Goal: Download file/media

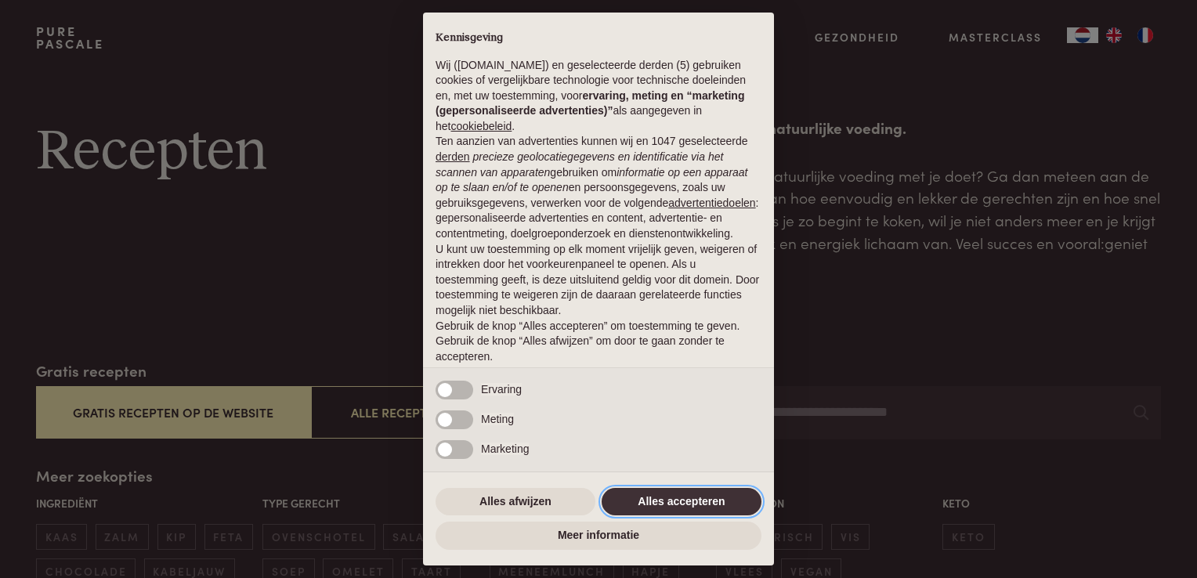
click at [730, 499] on button "Alles accepteren" at bounding box center [681, 502] width 160 height 28
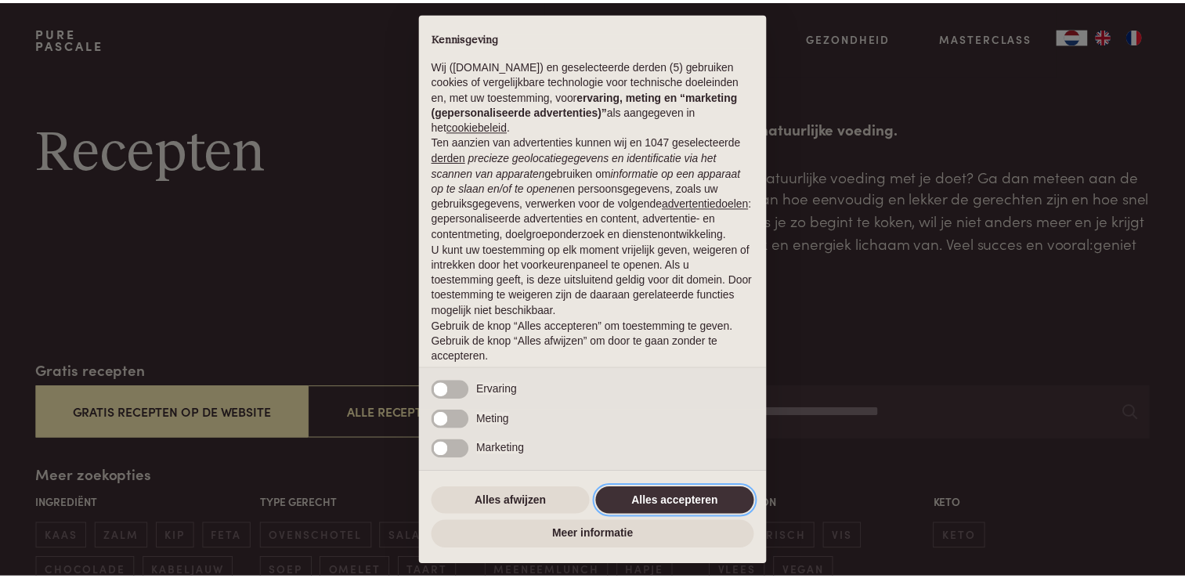
scroll to position [51, 0]
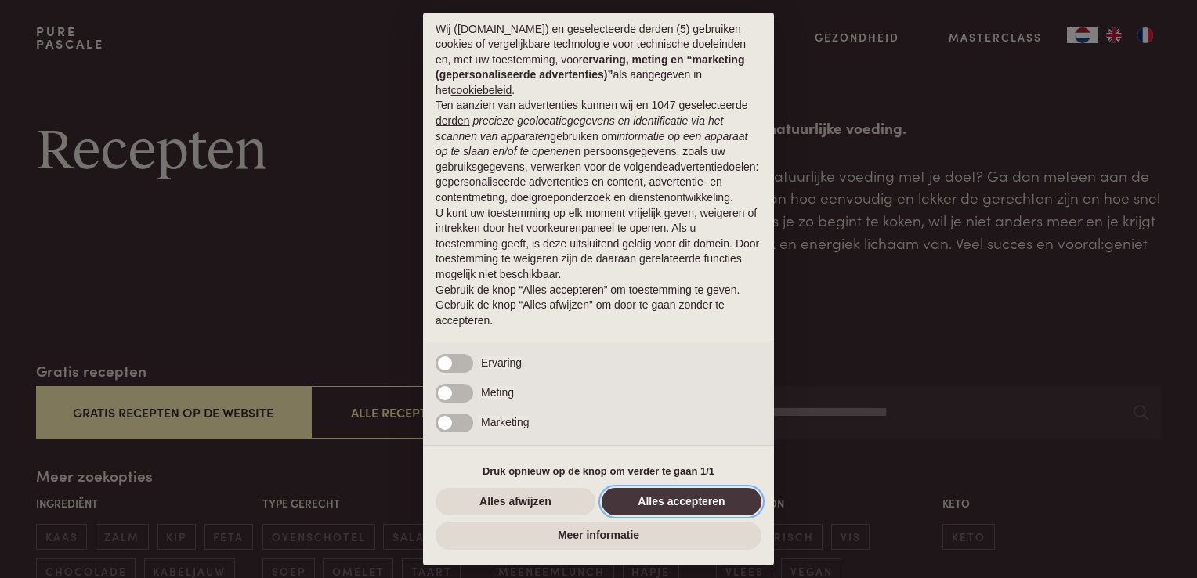
click at [691, 496] on button "Alles accepteren" at bounding box center [681, 502] width 160 height 28
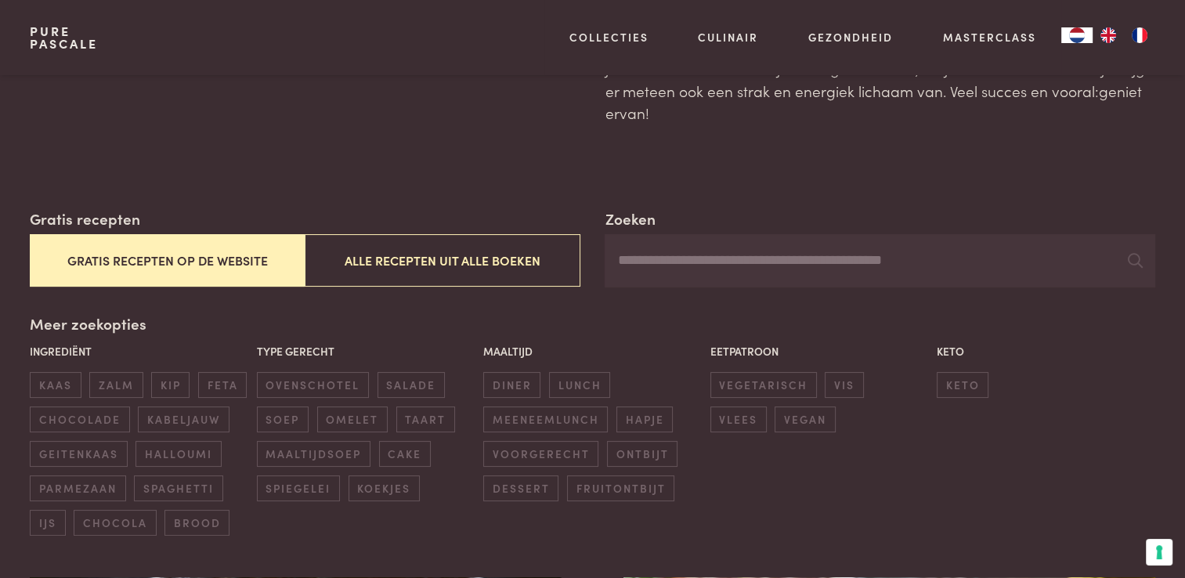
scroll to position [157, 0]
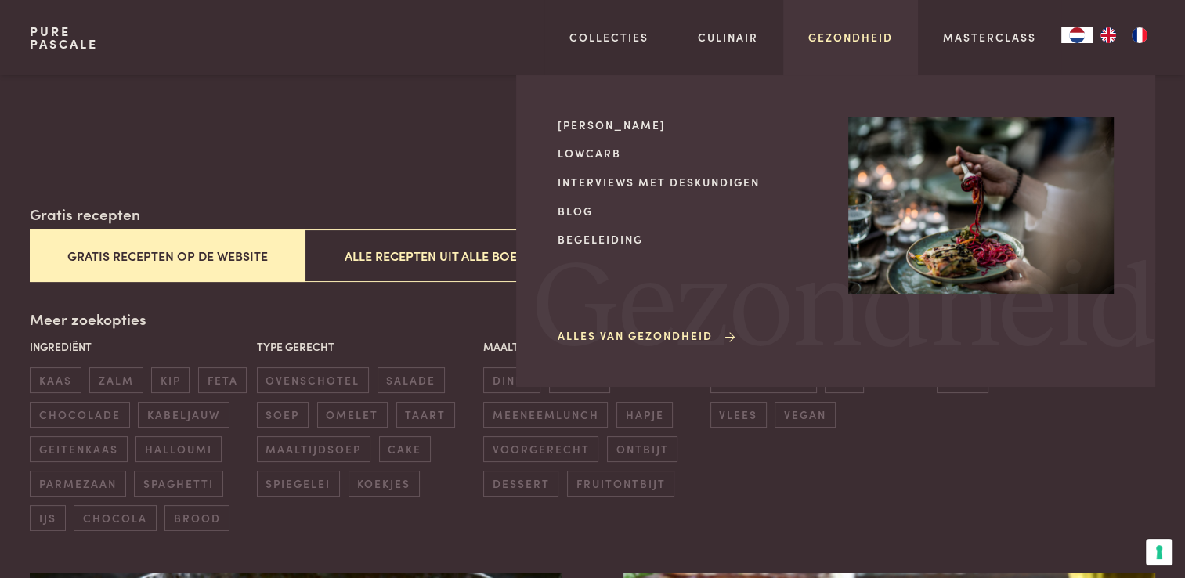
click at [836, 39] on link "Gezondheid" at bounding box center [850, 37] width 85 height 16
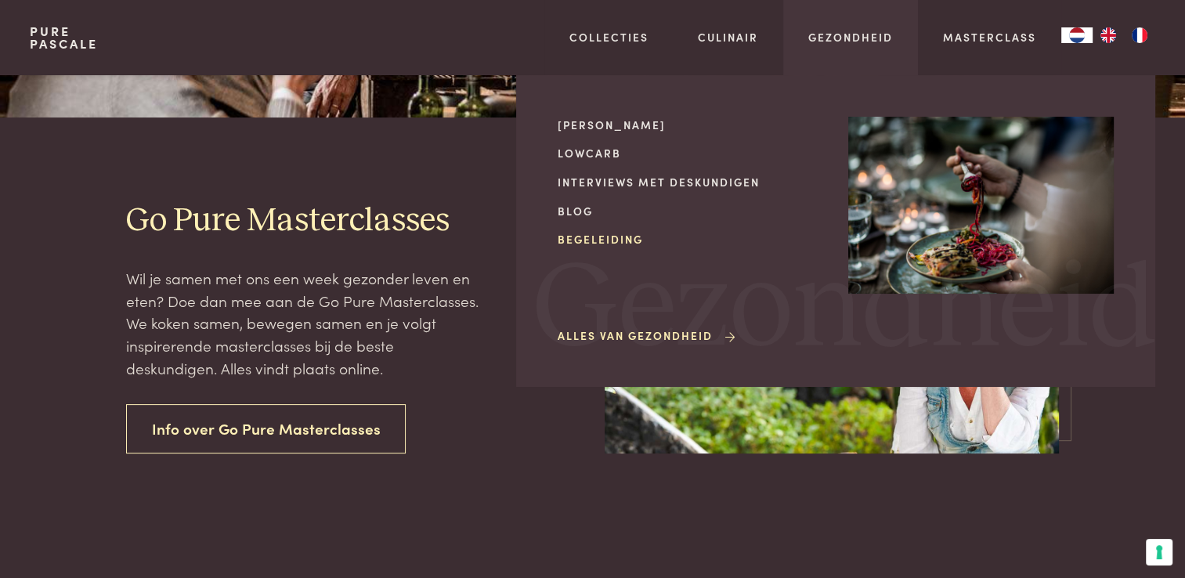
scroll to position [313, 0]
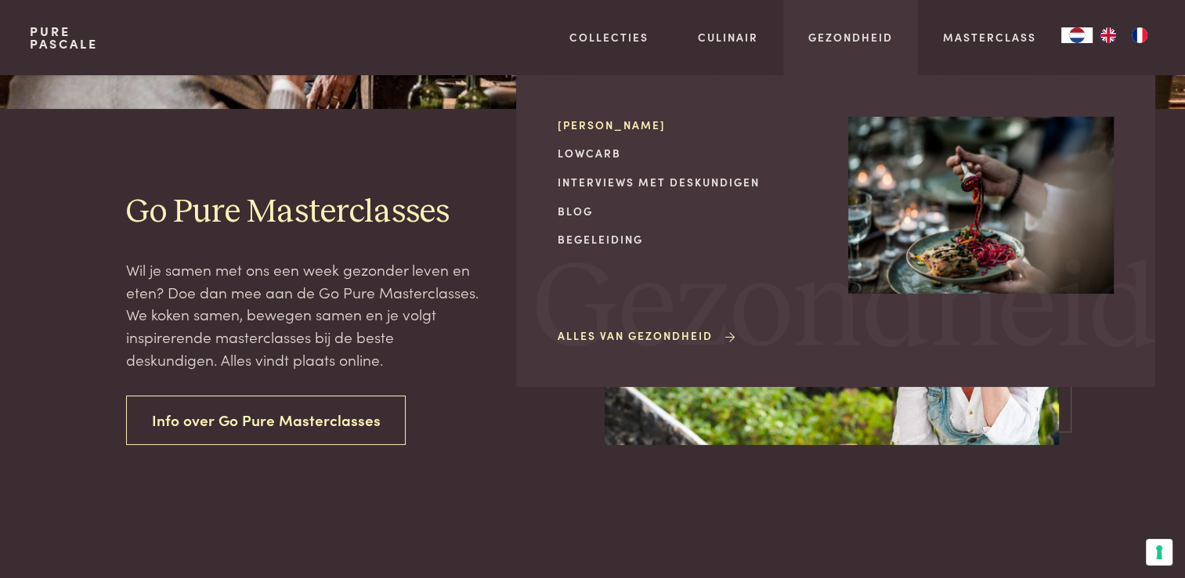
click at [580, 128] on link "[PERSON_NAME]" at bounding box center [691, 125] width 266 height 16
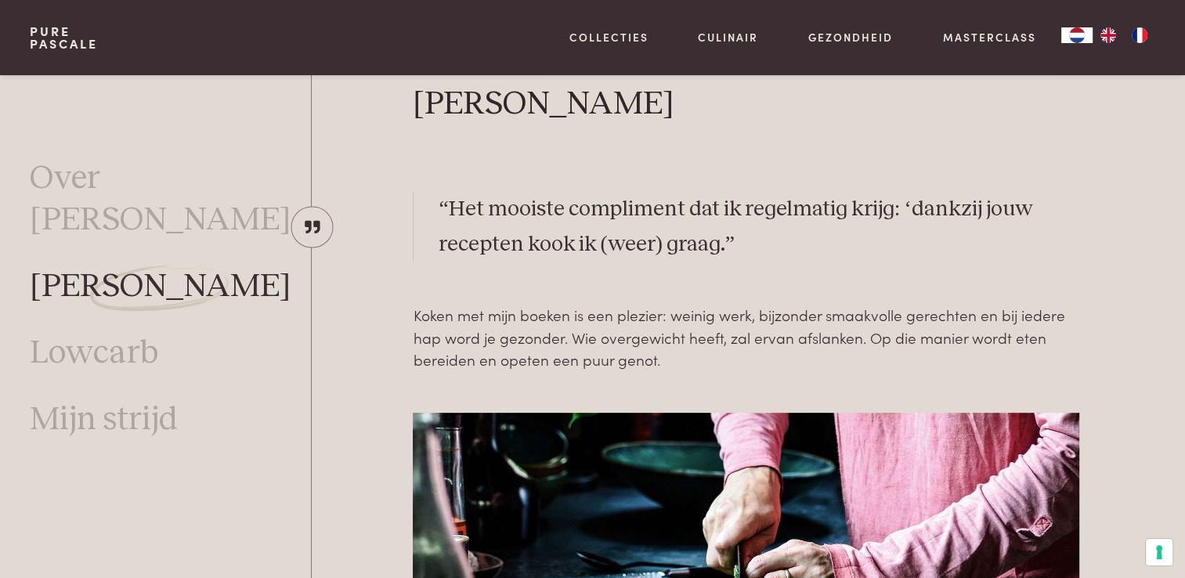
scroll to position [423, 0]
click at [81, 333] on link "Lowcarb" at bounding box center [94, 354] width 128 height 42
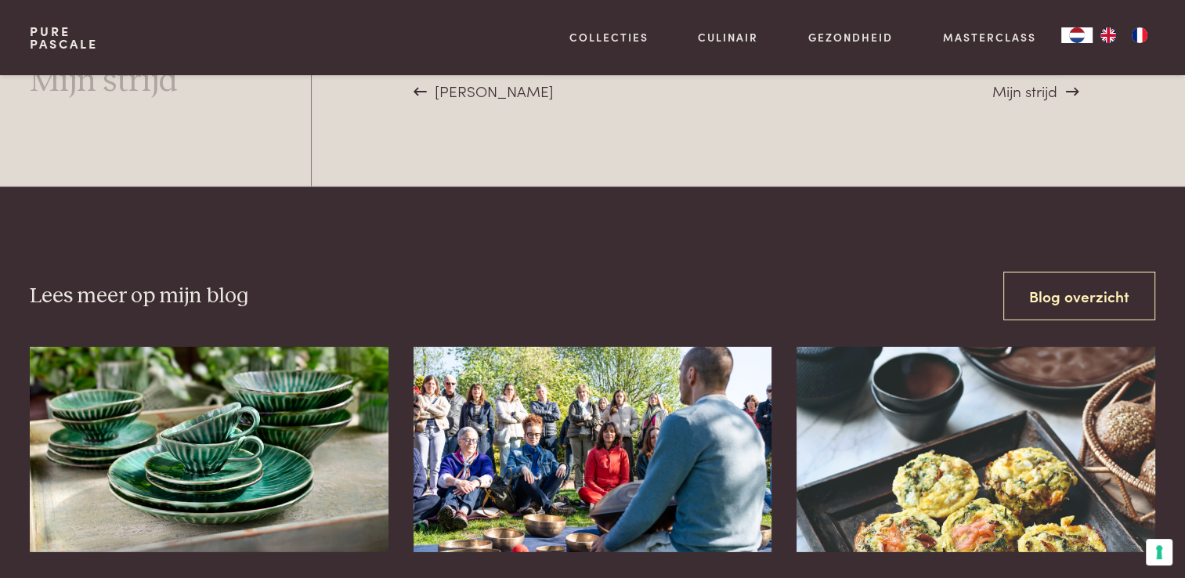
scroll to position [4809, 0]
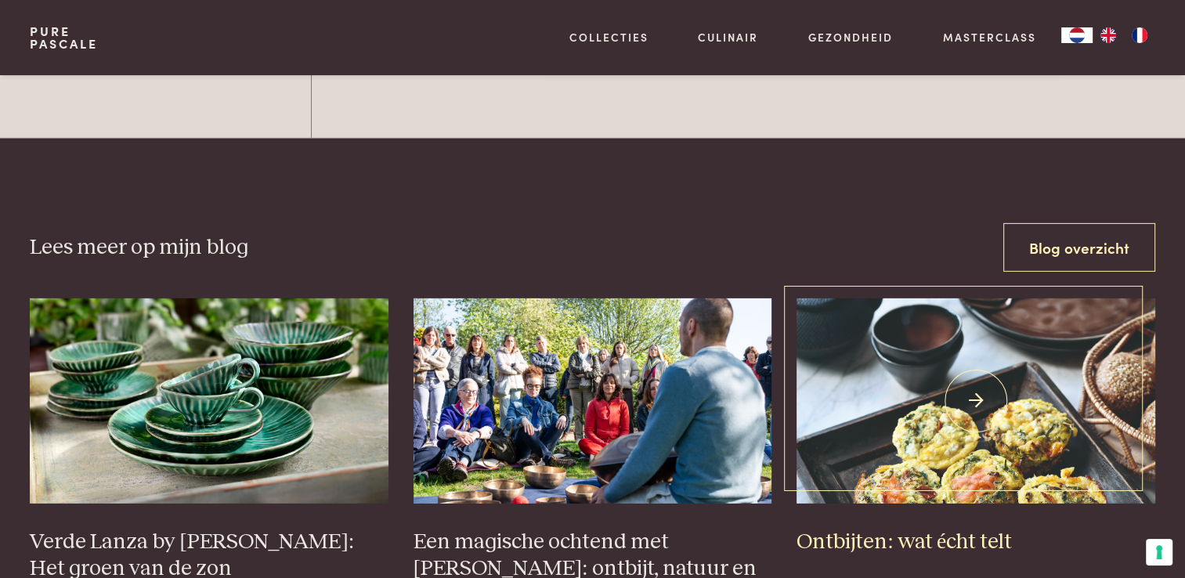
click at [971, 348] on img at bounding box center [976, 400] width 359 height 204
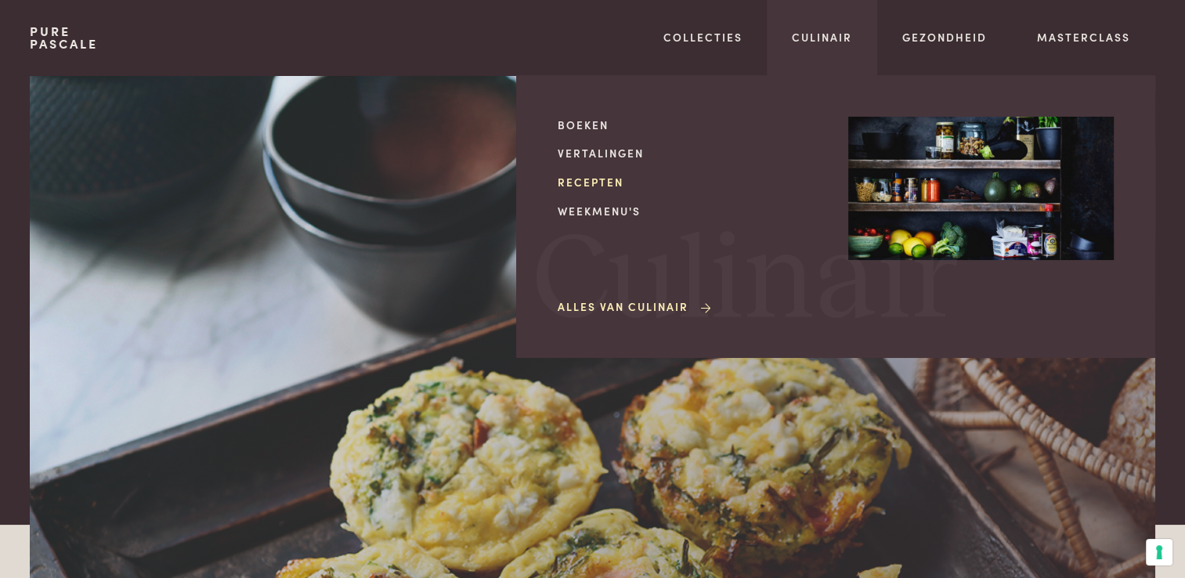
click at [605, 178] on link "Recepten" at bounding box center [691, 182] width 266 height 16
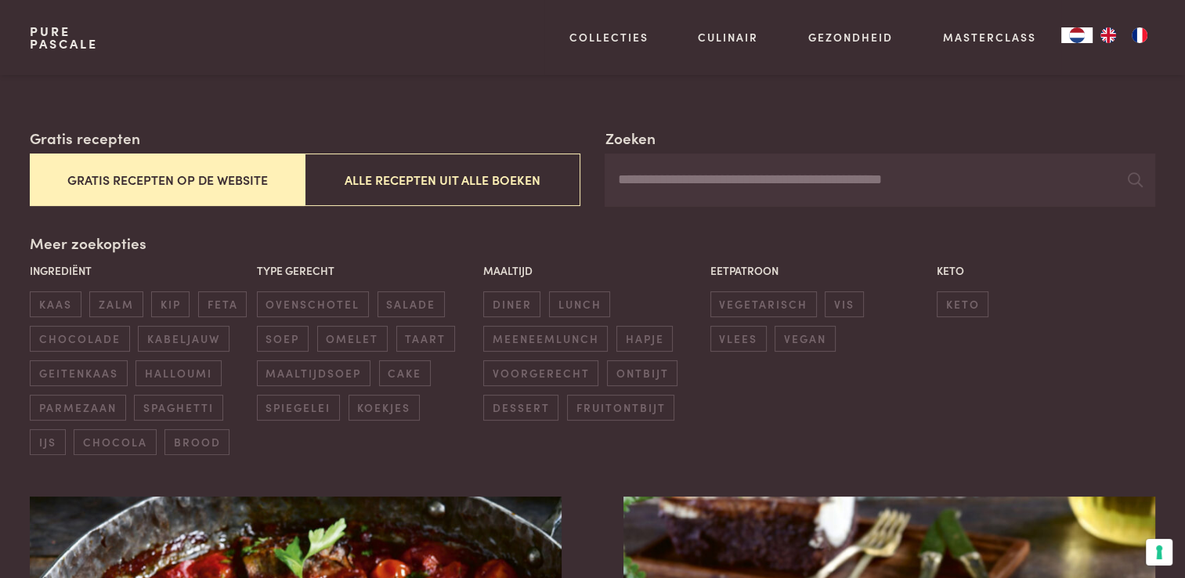
scroll to position [235, 0]
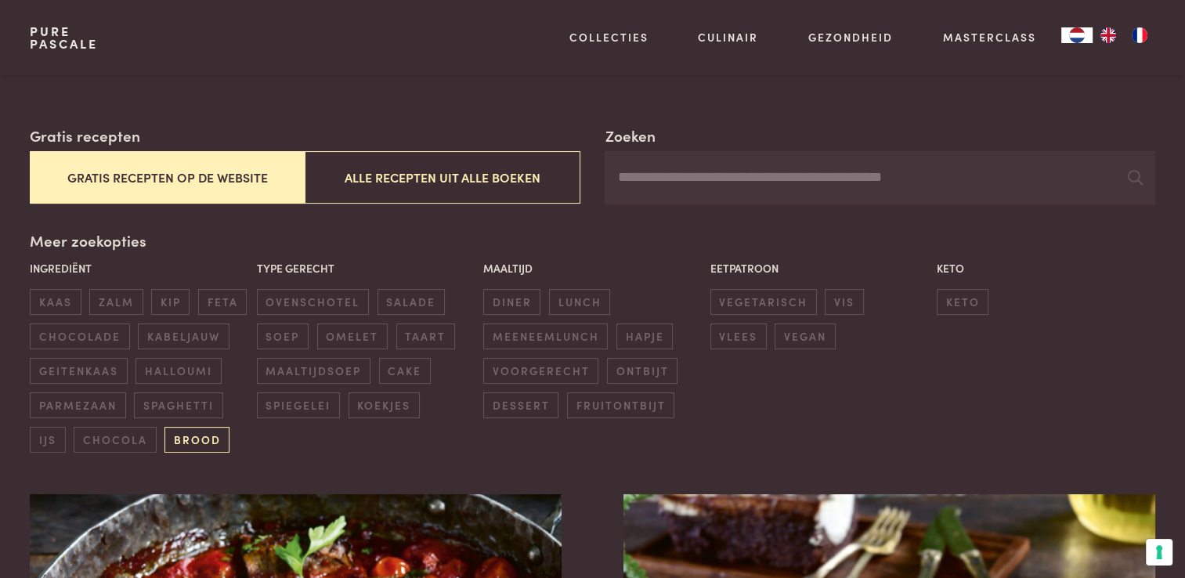
click at [193, 442] on span "brood" at bounding box center [196, 440] width 65 height 26
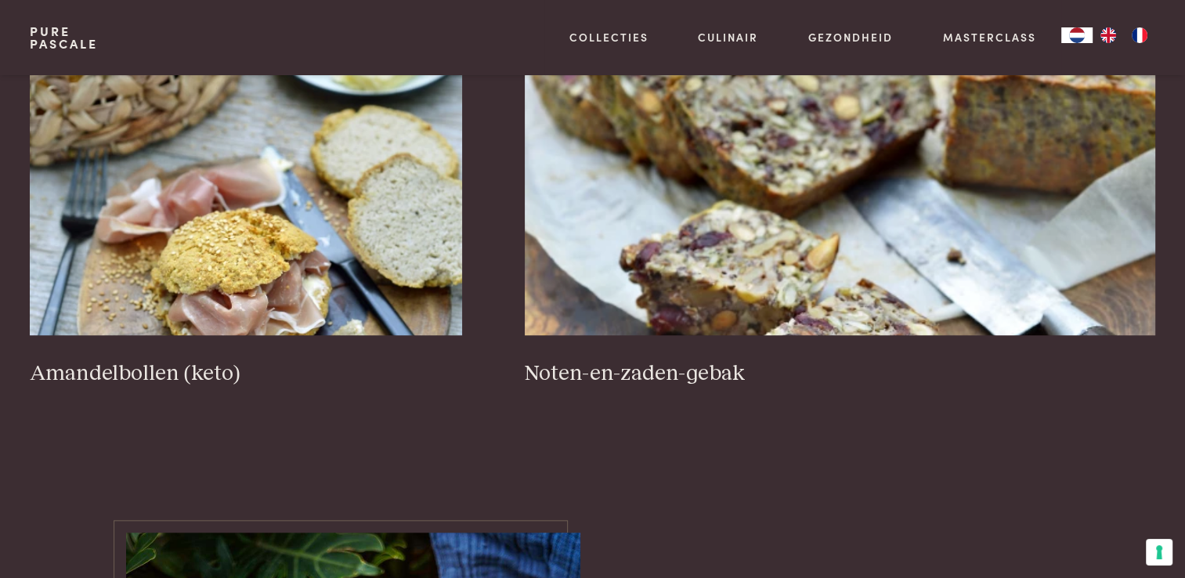
scroll to position [1143, 0]
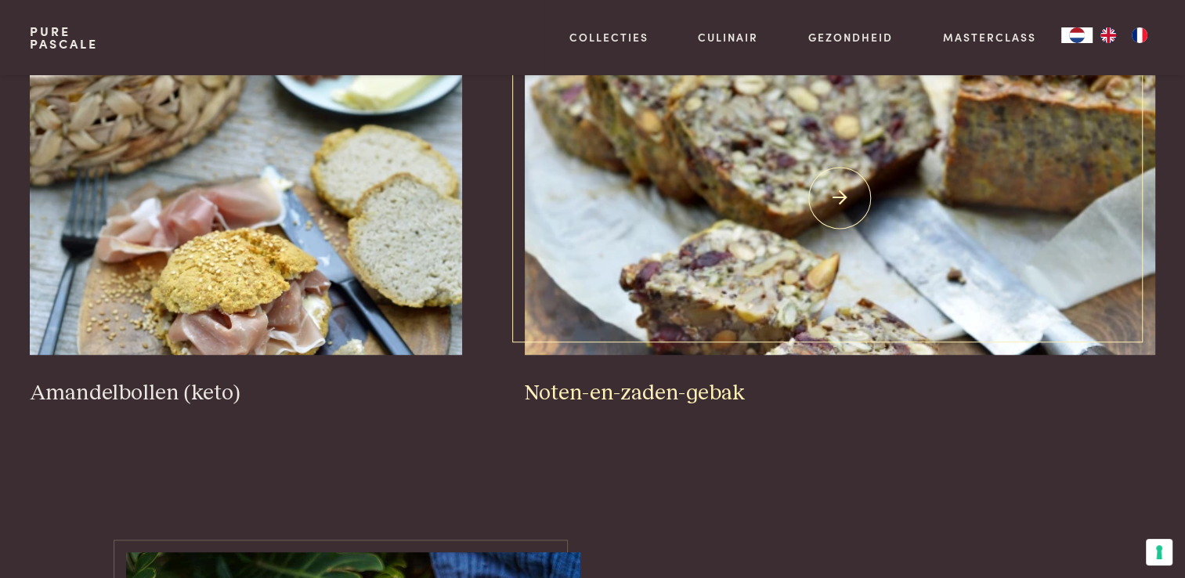
click at [779, 250] on img at bounding box center [840, 198] width 630 height 313
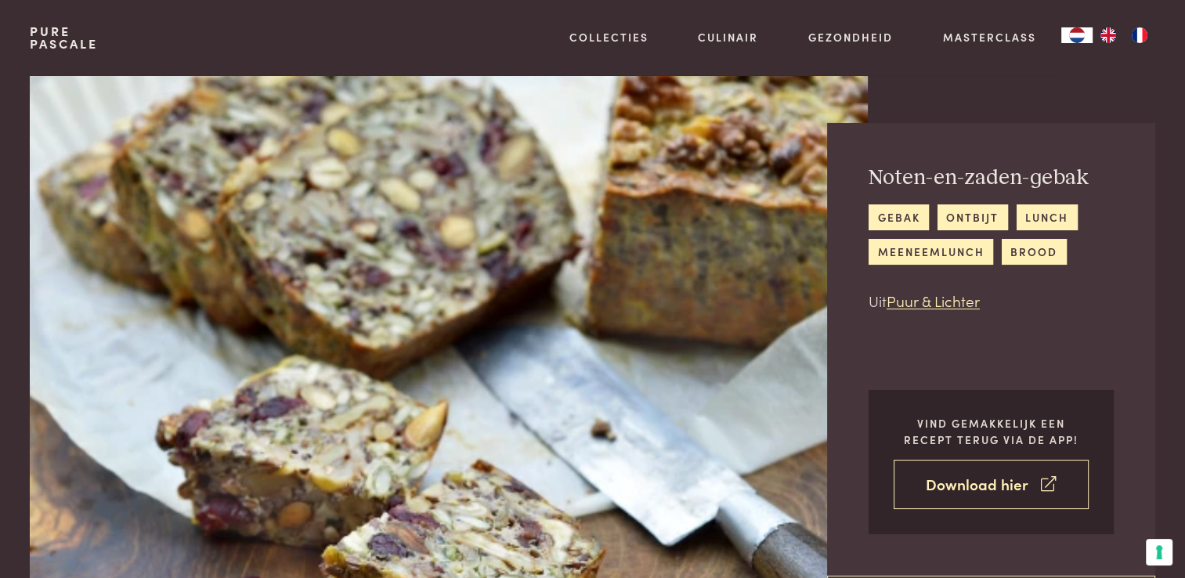
click at [1002, 497] on link "Download hier" at bounding box center [991, 484] width 195 height 49
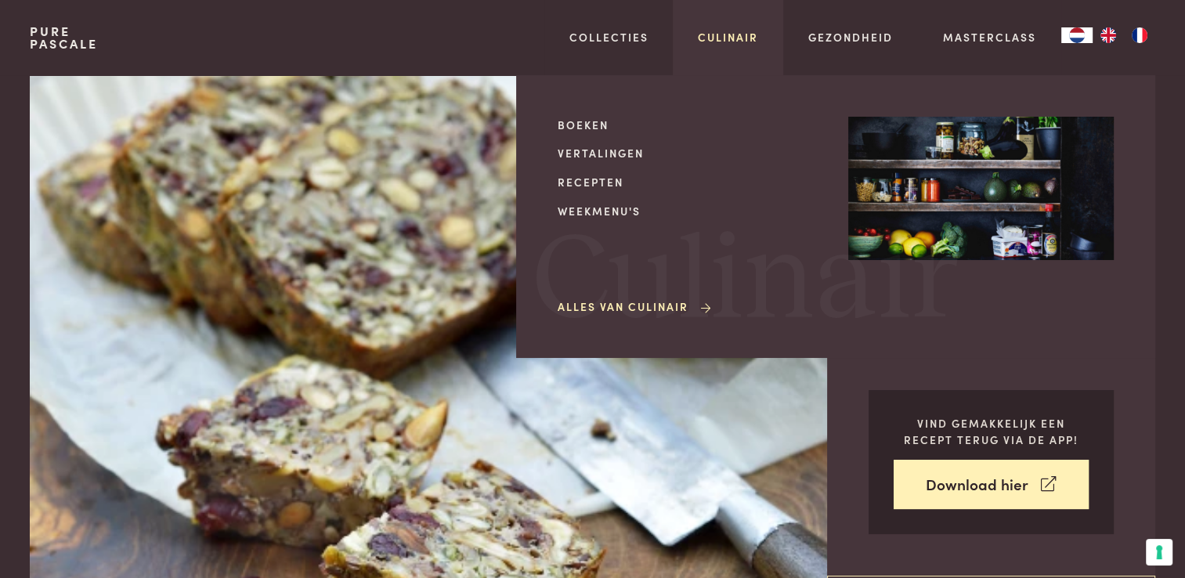
click at [705, 39] on link "Culinair" at bounding box center [728, 37] width 60 height 16
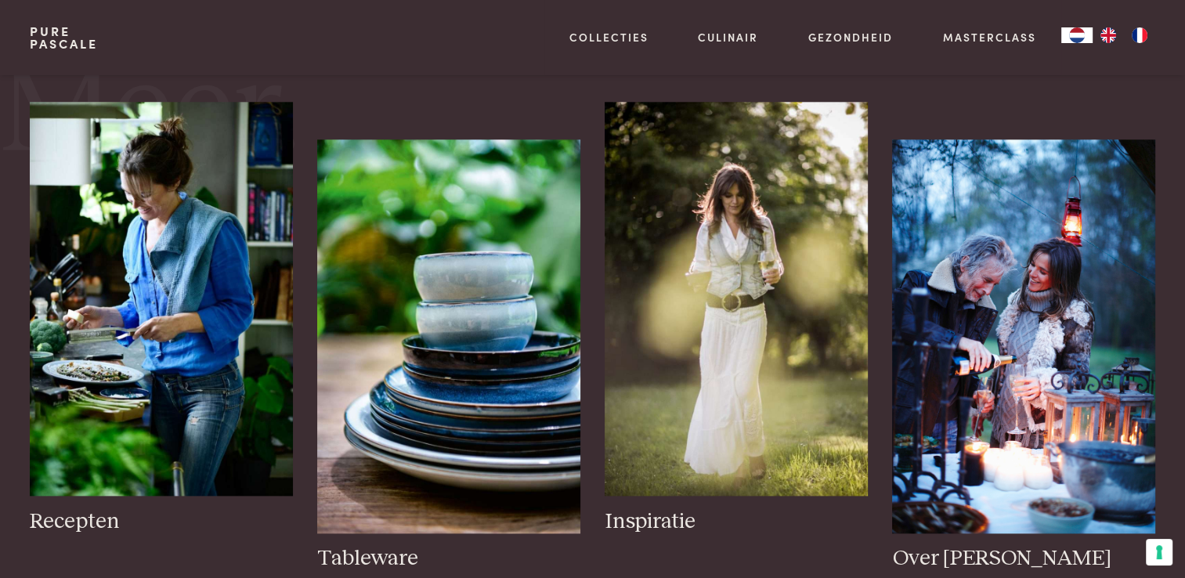
scroll to position [1723, 0]
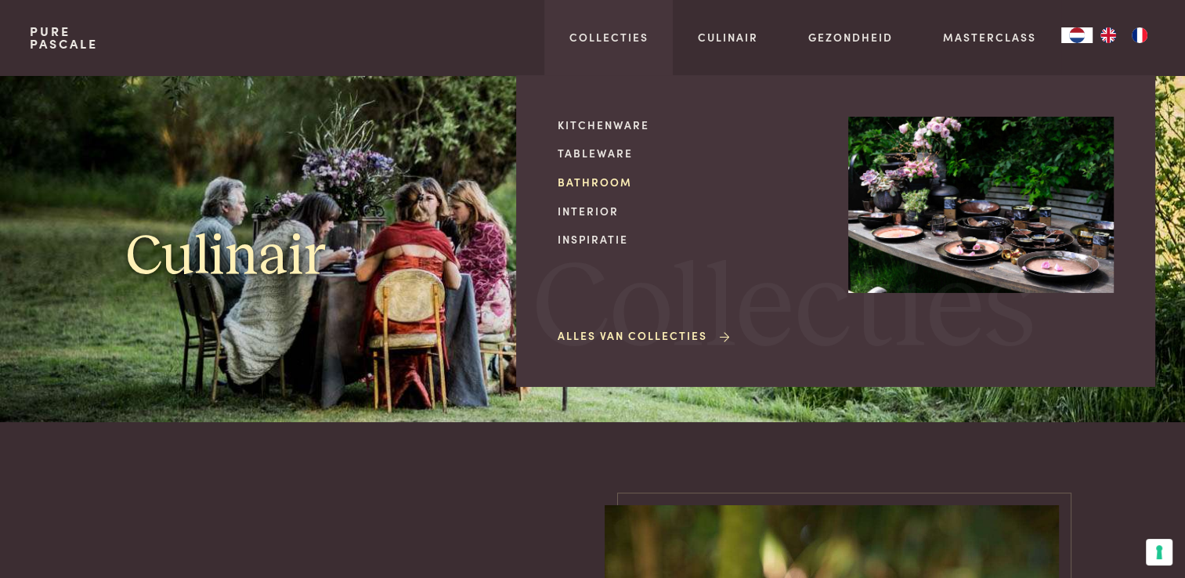
click at [581, 181] on link "Bathroom" at bounding box center [691, 182] width 266 height 16
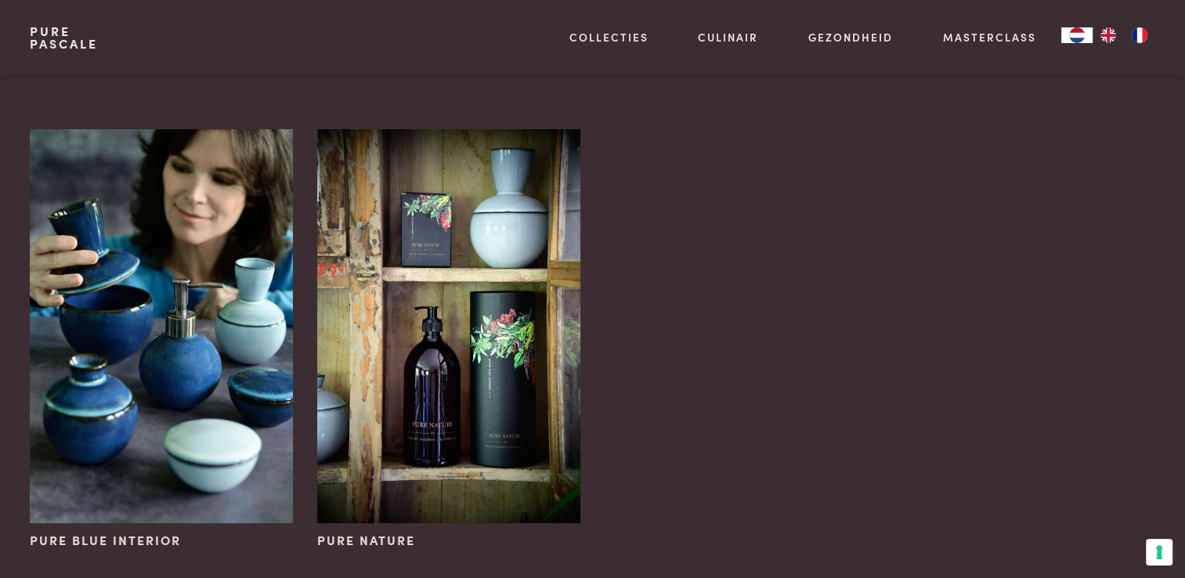
scroll to position [78, 0]
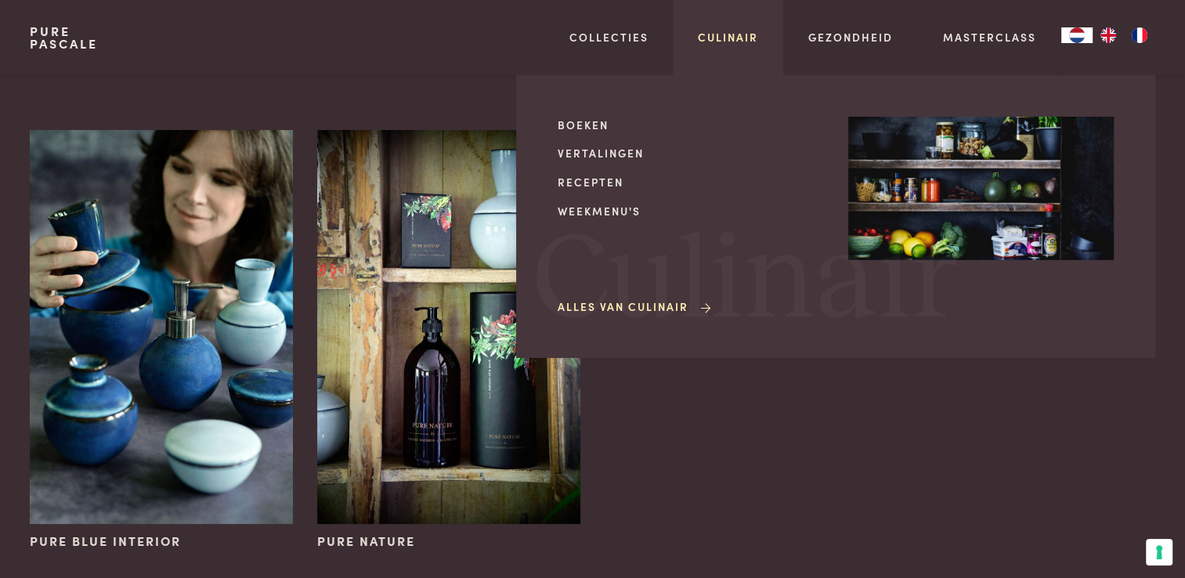
click at [732, 40] on link "Culinair" at bounding box center [728, 37] width 60 height 16
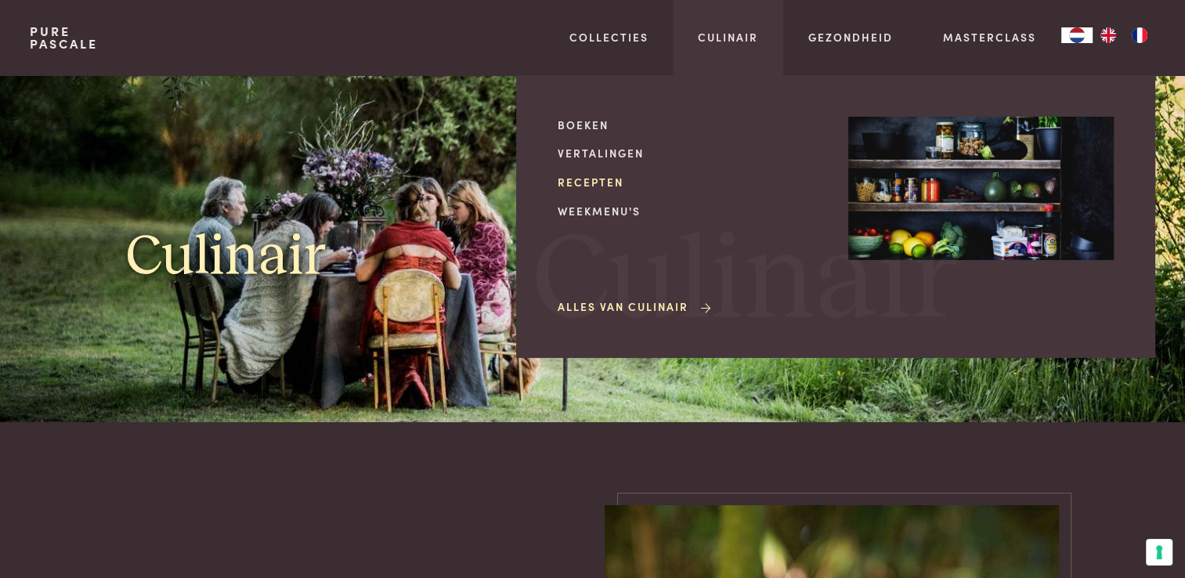
click at [611, 177] on link "Recepten" at bounding box center [691, 182] width 266 height 16
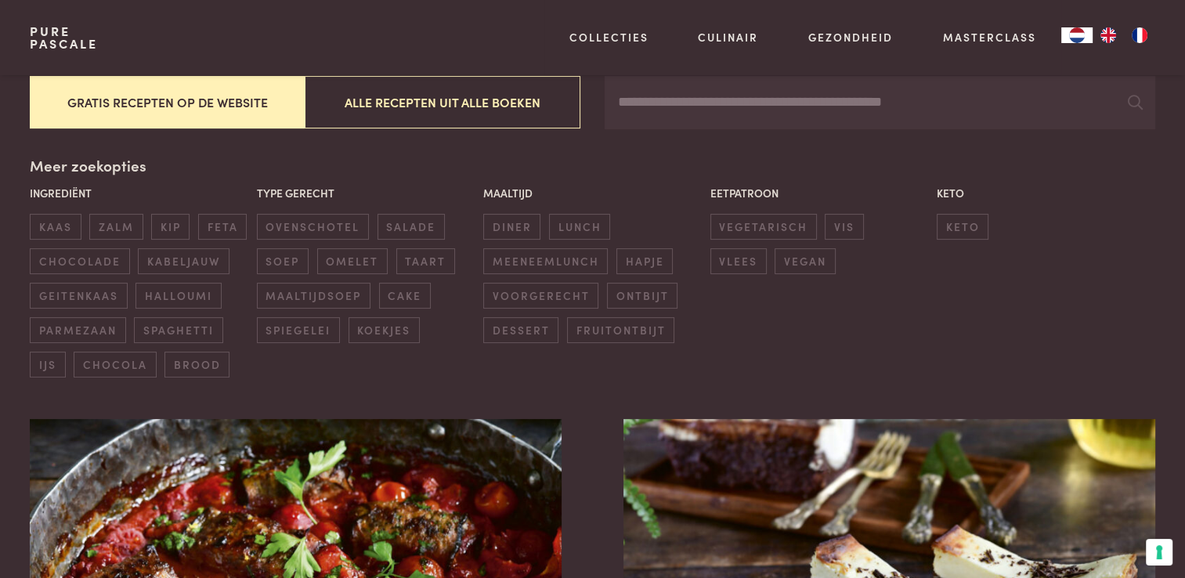
scroll to position [313, 0]
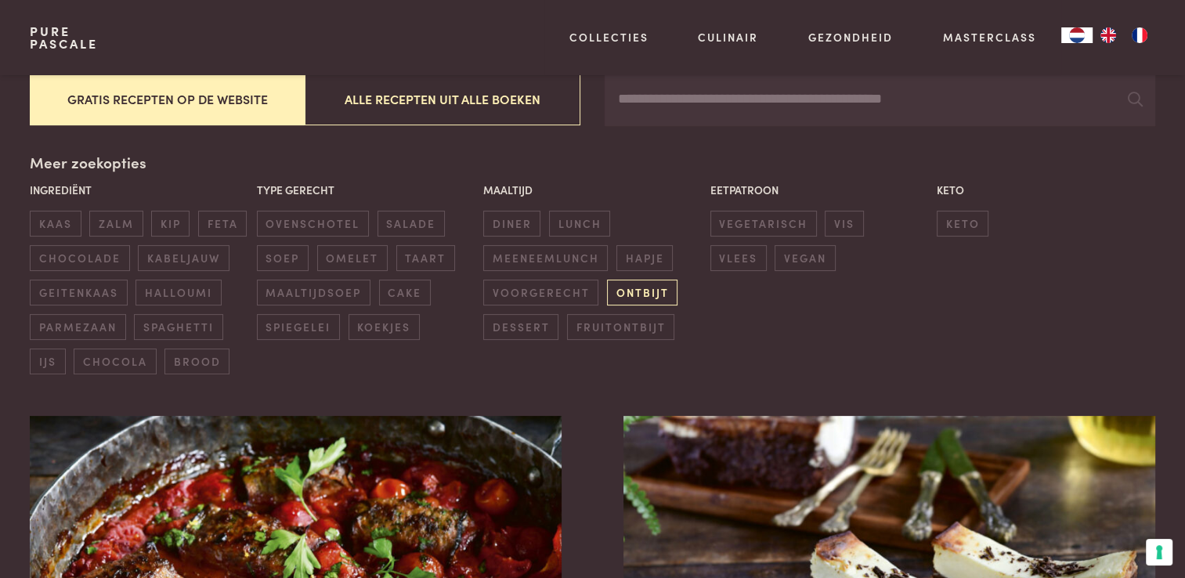
click at [638, 288] on span "ontbijt" at bounding box center [642, 293] width 70 height 26
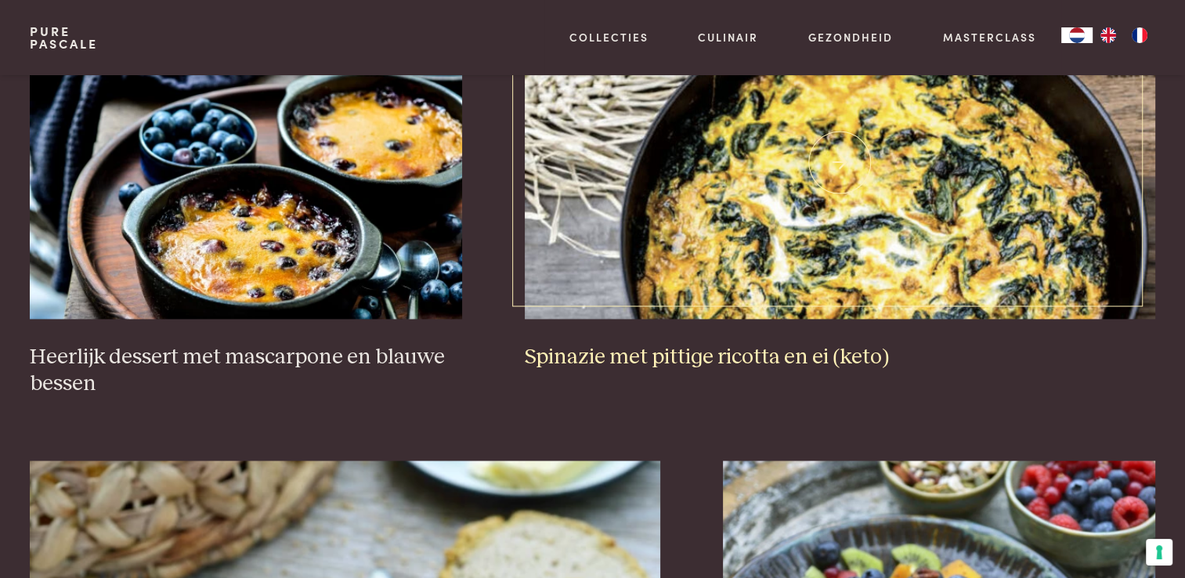
scroll to position [2474, 0]
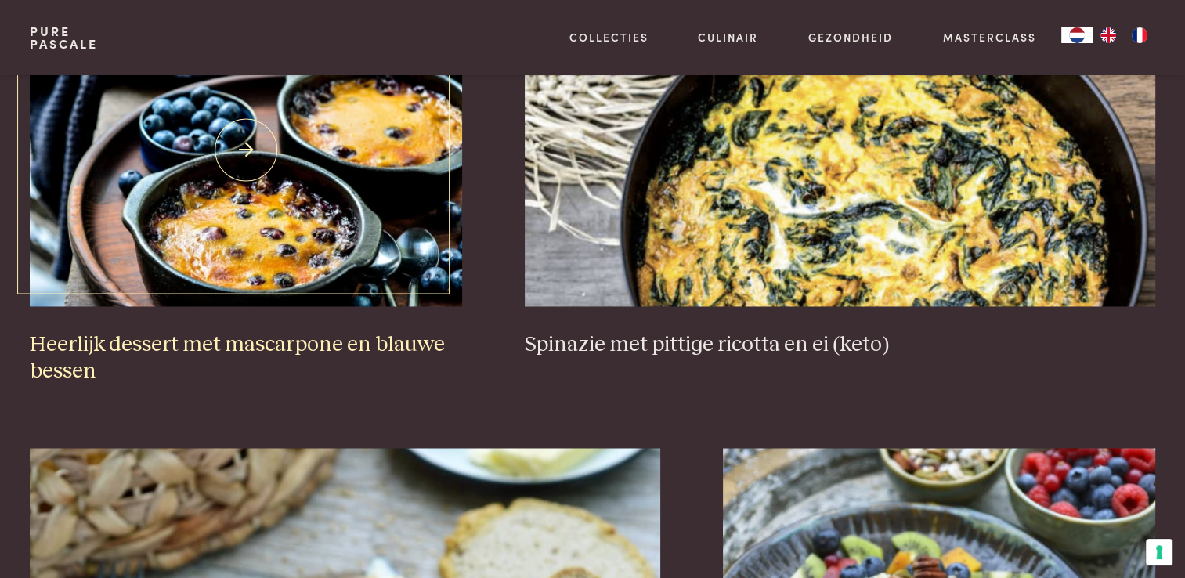
click at [284, 168] on img at bounding box center [246, 149] width 432 height 313
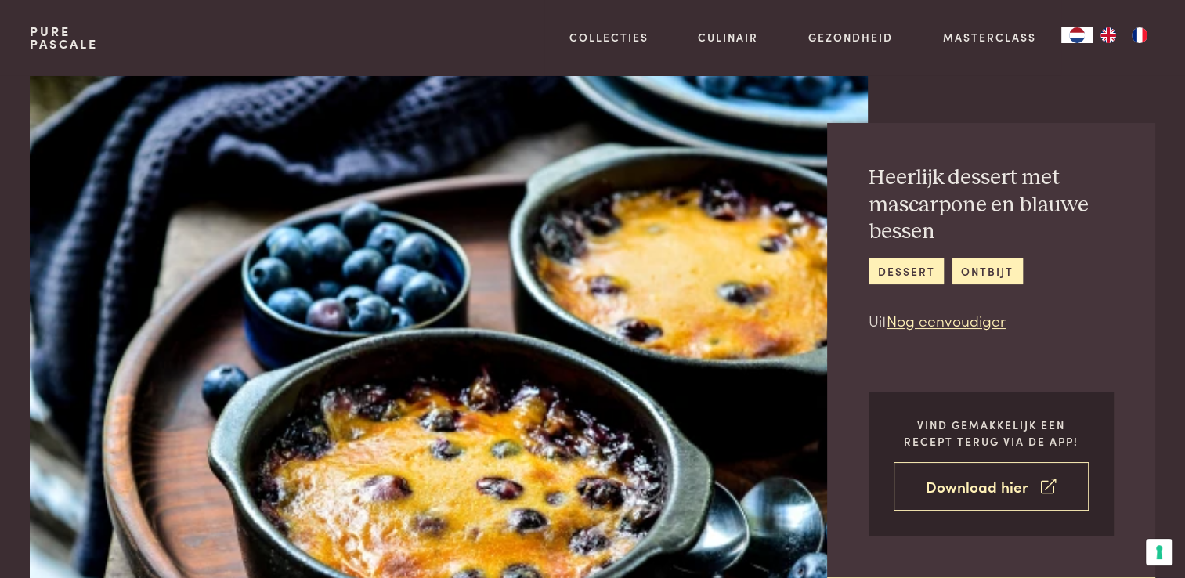
click at [970, 490] on link "Download hier" at bounding box center [991, 486] width 195 height 49
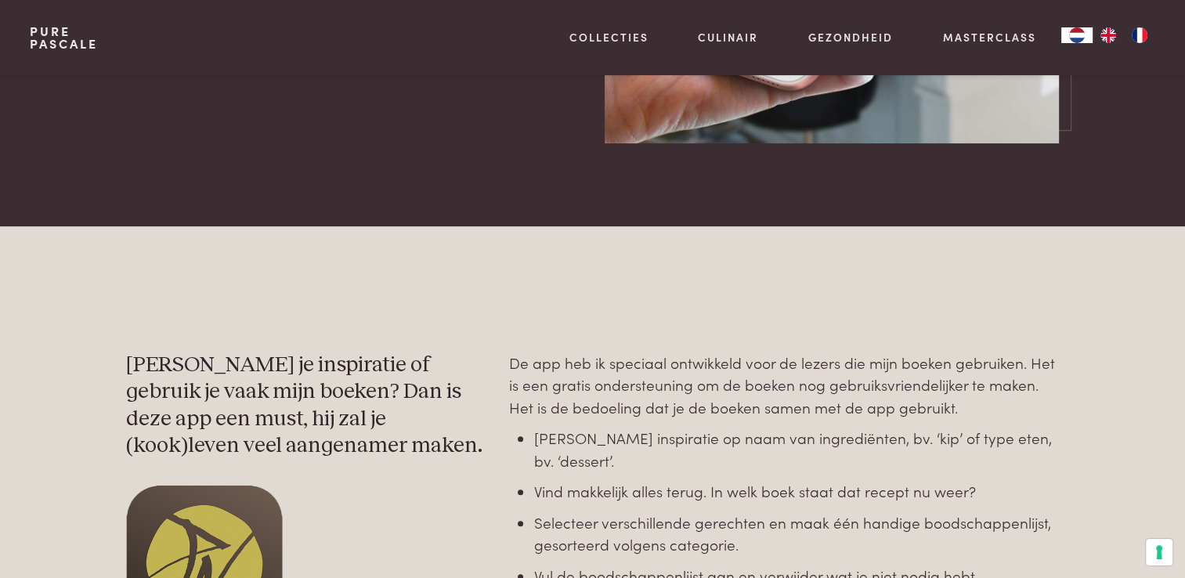
scroll to position [470, 0]
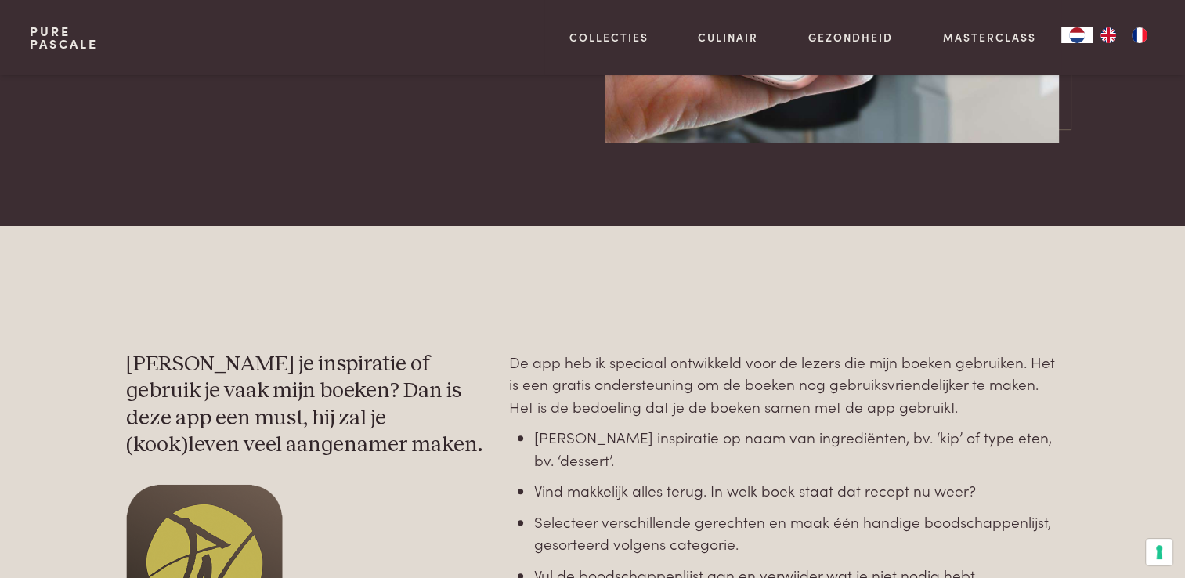
click at [174, 525] on img at bounding box center [204, 562] width 157 height 157
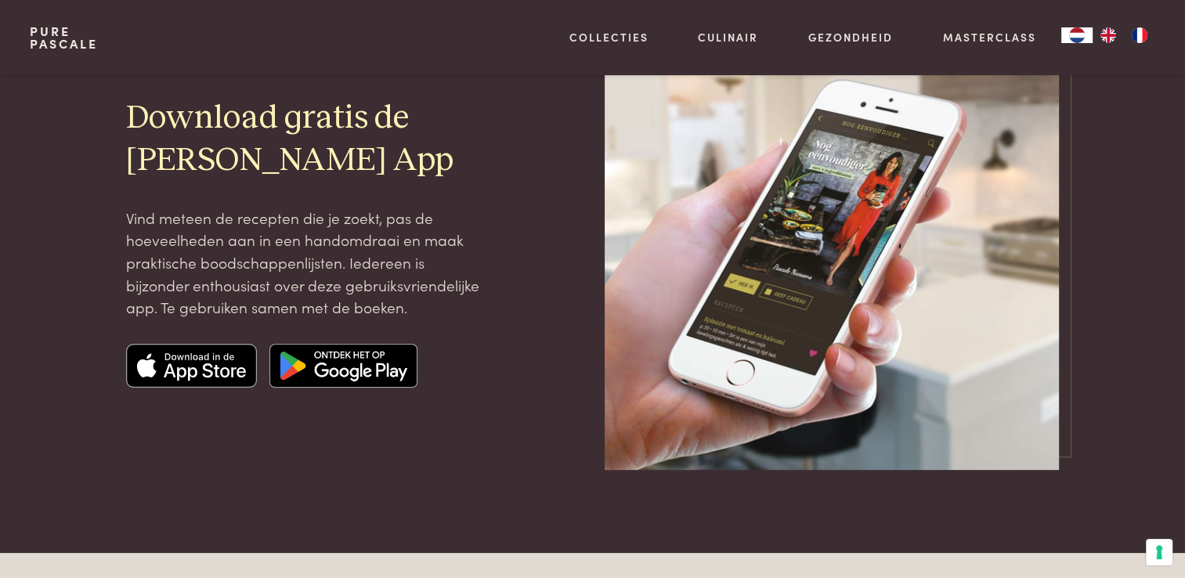
scroll to position [0, 0]
